Goal: Transaction & Acquisition: Purchase product/service

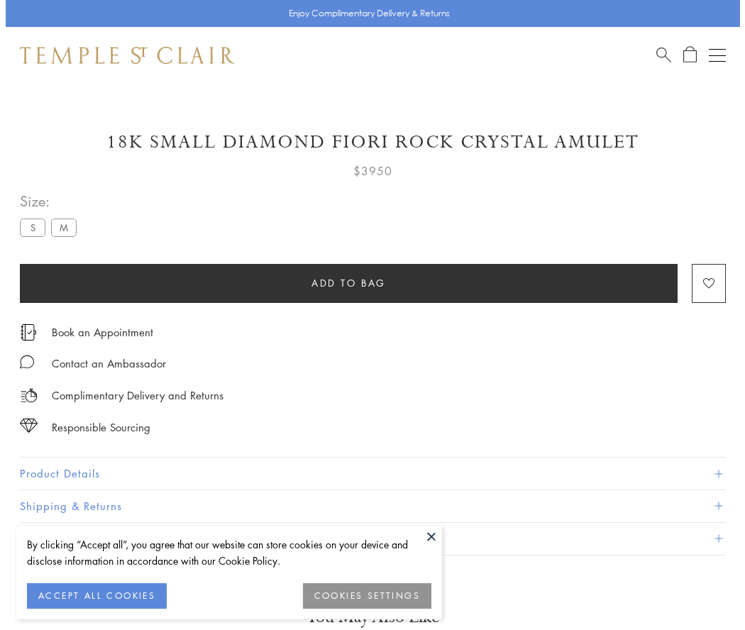
scroll to position [48, 0]
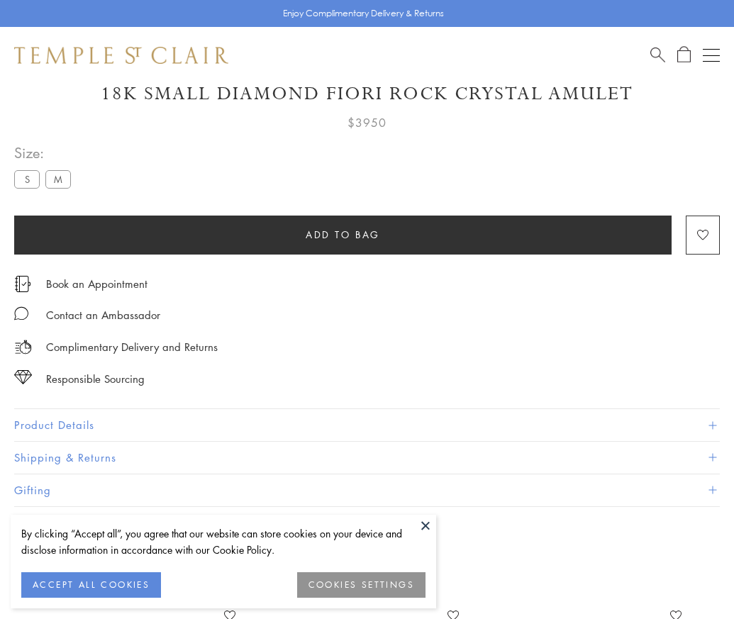
click at [343, 234] on span "Add to bag" at bounding box center [343, 235] width 74 height 16
